Goal: Information Seeking & Learning: Compare options

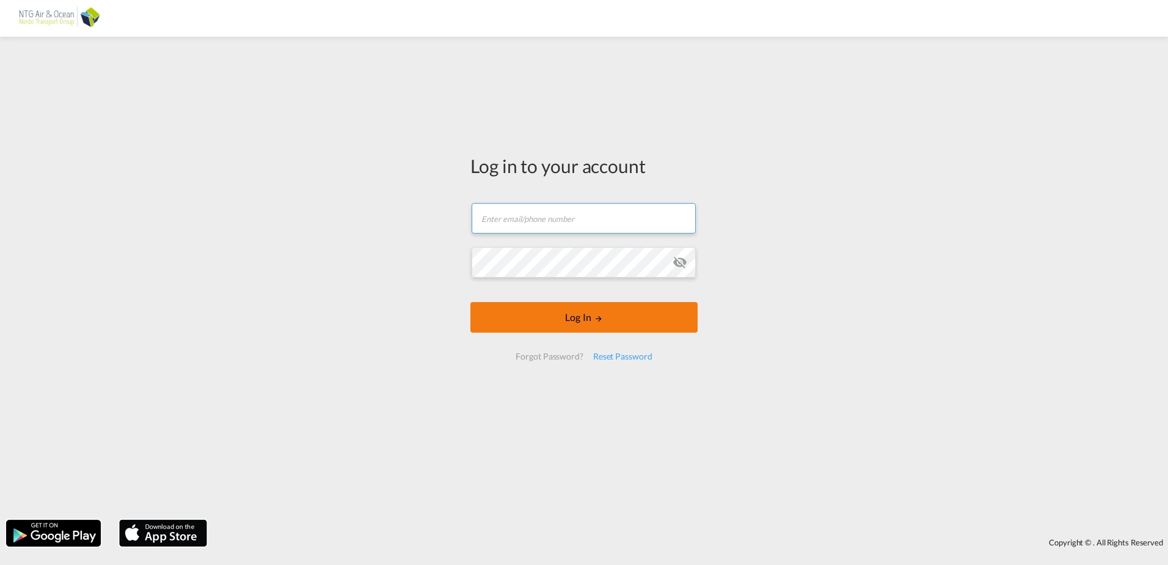
type input "[EMAIL_ADDRESS][DOMAIN_NAME]"
click at [609, 326] on button "Log In" at bounding box center [584, 317] width 227 height 31
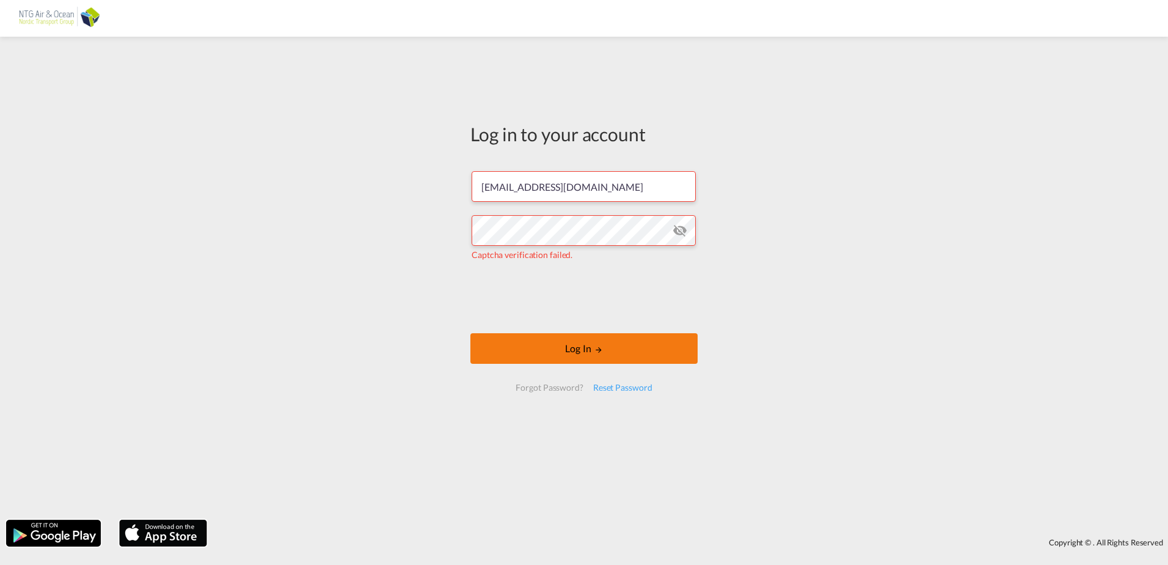
click at [571, 340] on button "Log In" at bounding box center [584, 348] width 227 height 31
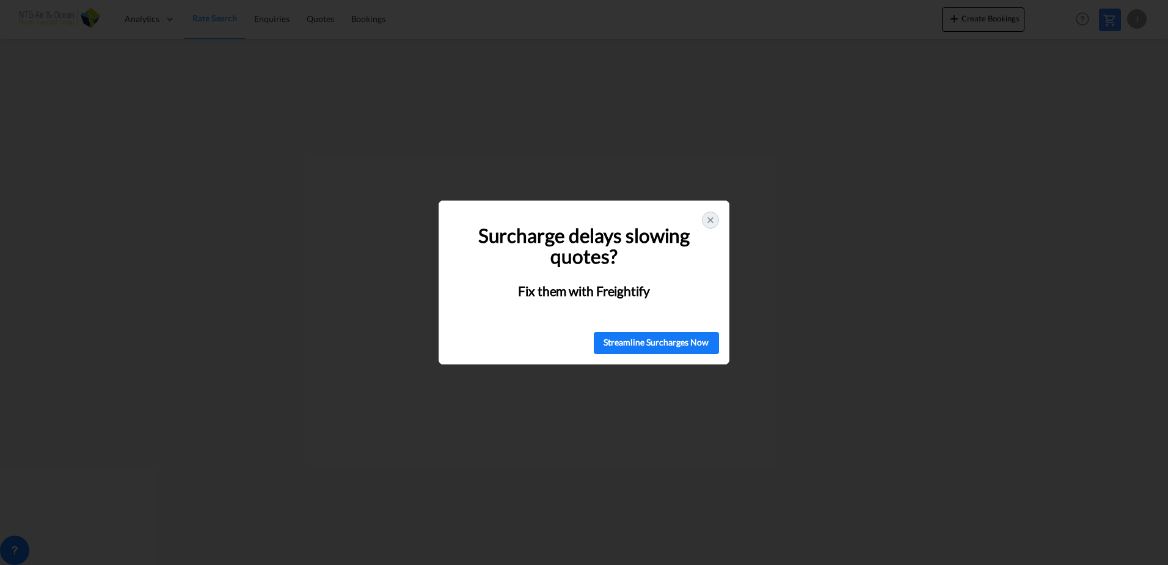
click at [709, 223] on icon at bounding box center [711, 220] width 10 height 10
